Goal: Navigation & Orientation: Find specific page/section

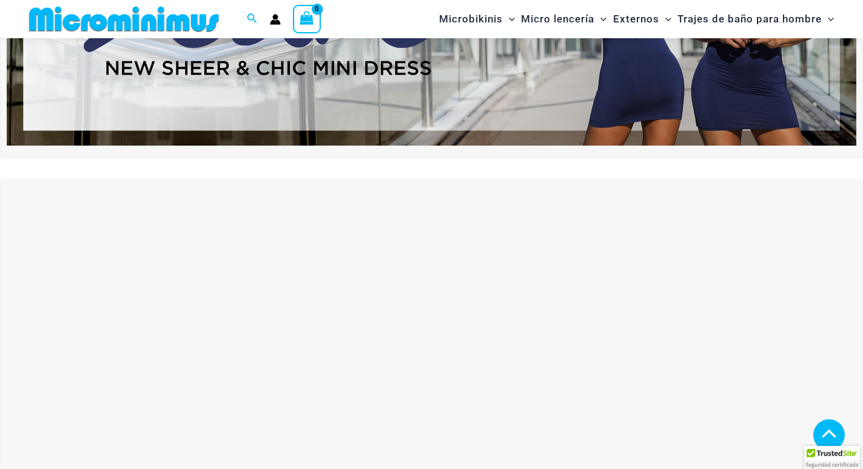
scroll to position [52, 0]
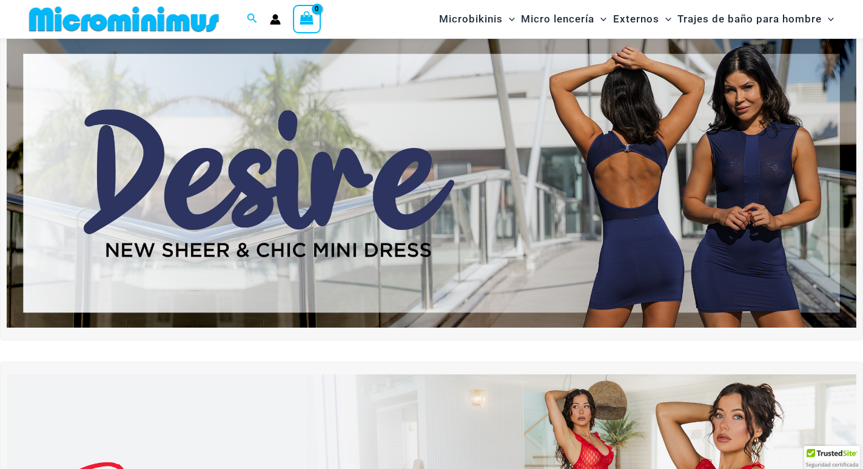
click at [430, 167] on img at bounding box center [431, 183] width 849 height 289
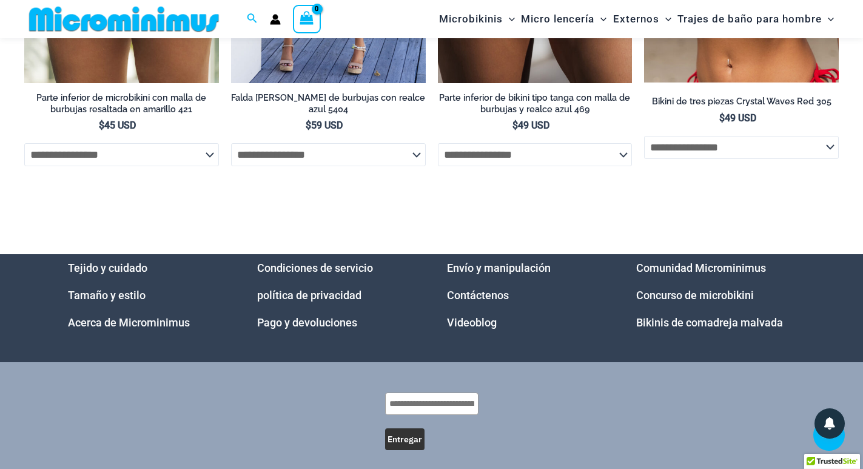
scroll to position [3508, 0]
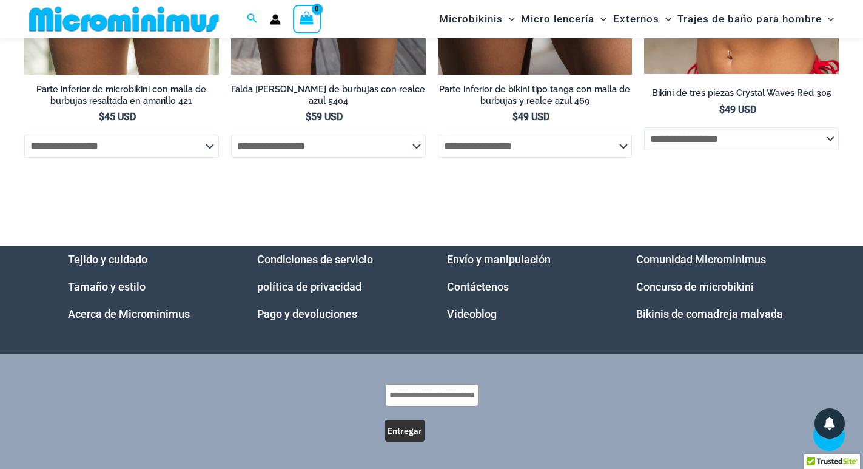
click at [474, 320] on font "Videoblog" at bounding box center [472, 313] width 50 height 13
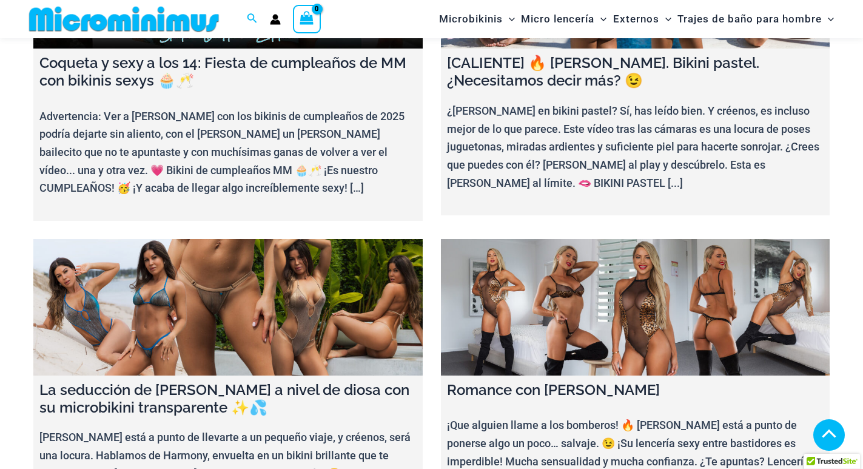
scroll to position [235, 0]
